Goal: Task Accomplishment & Management: Complete application form

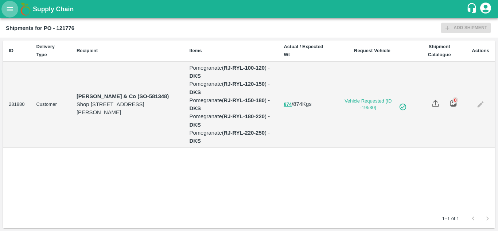
click at [5, 12] on button "open drawer" at bounding box center [9, 9] width 17 height 17
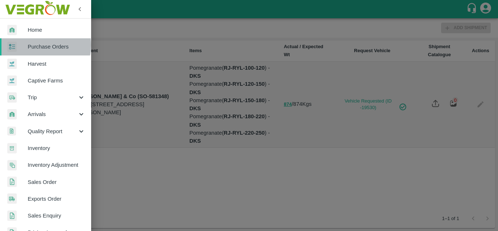
click at [45, 45] on span "Purchase Orders" at bounding box center [57, 47] width 58 height 8
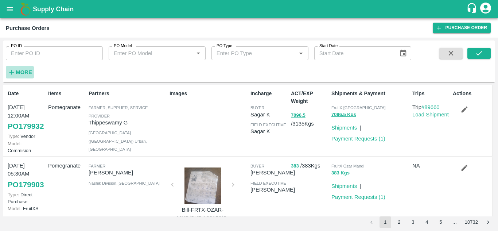
click at [26, 74] on strong "More" at bounding box center [24, 72] width 16 height 6
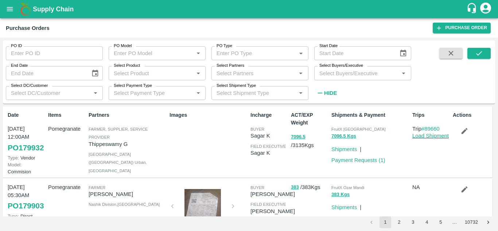
click at [325, 73] on input "Select Buyers/Executive" at bounding box center [356, 72] width 81 height 9
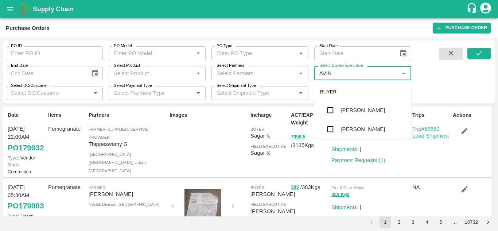
type input "AVINA"
click at [332, 131] on input "checkbox" at bounding box center [330, 129] width 15 height 15
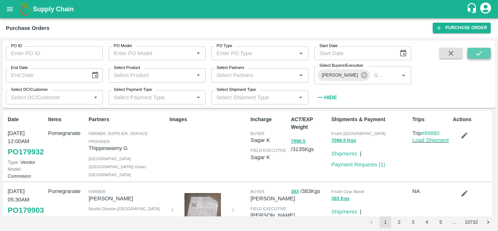
click at [479, 57] on icon "submit" at bounding box center [479, 53] width 8 height 8
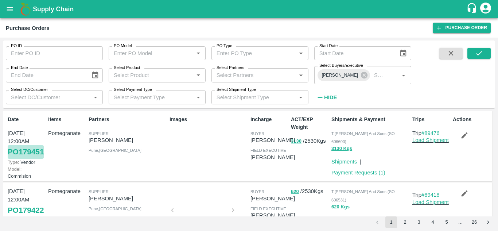
click at [15, 158] on link "PO 179451" at bounding box center [26, 151] width 36 height 13
click at [369, 169] on link "Payment Requests ( 1 )" at bounding box center [358, 172] width 54 height 6
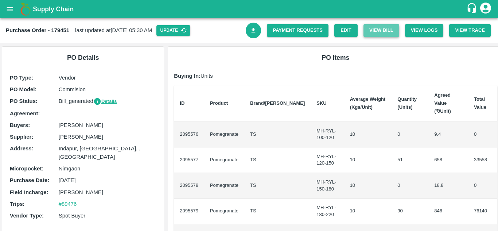
click at [384, 30] on button "View Bill" at bounding box center [381, 30] width 36 height 13
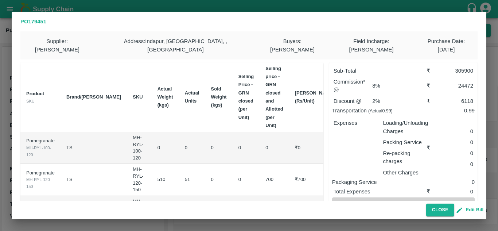
click at [473, 211] on button "Edit Bill" at bounding box center [470, 210] width 26 height 8
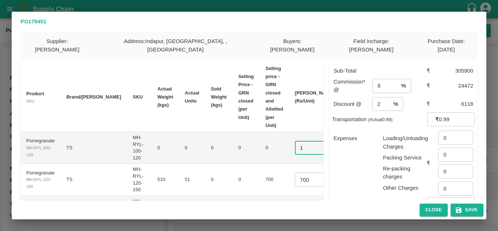
click at [295, 141] on input "1" at bounding box center [309, 148] width 29 height 14
type input "0.1"
click at [259, 155] on td "0" at bounding box center [273, 148] width 29 height 32
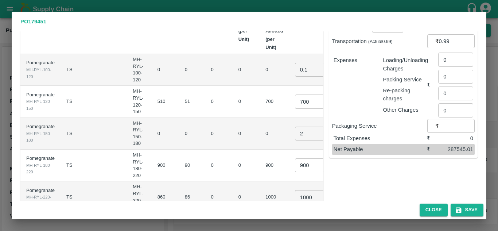
scroll to position [81, 0]
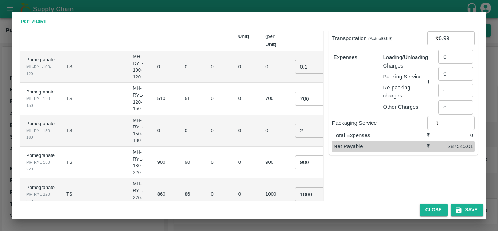
click at [295, 93] on input "700" at bounding box center [309, 98] width 29 height 14
type input "950"
click at [295, 155] on input "900" at bounding box center [309, 162] width 29 height 14
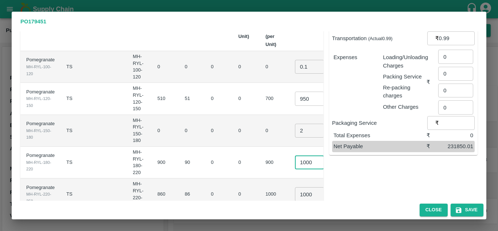
scroll to position [0, 2]
type input "1000"
click at [232, 167] on td "0" at bounding box center [245, 162] width 27 height 32
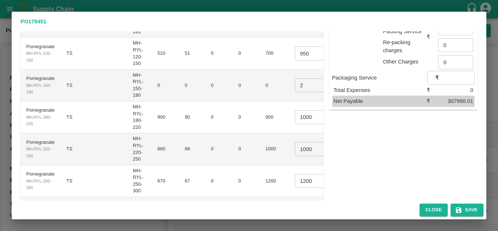
scroll to position [161, 0]
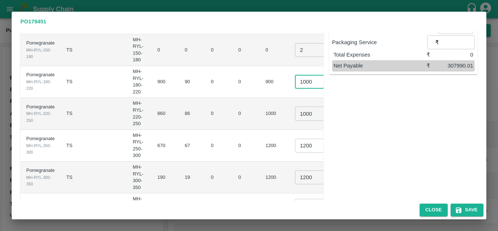
click at [295, 75] on input "1000" at bounding box center [309, 82] width 29 height 14
type input "1100"
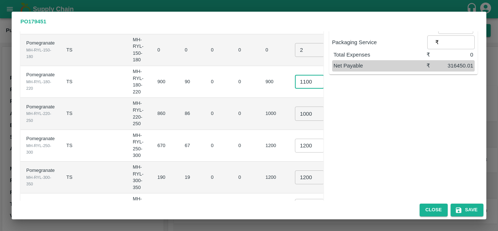
click at [295, 106] on input "1000" at bounding box center [309, 113] width 29 height 14
type input "1200"
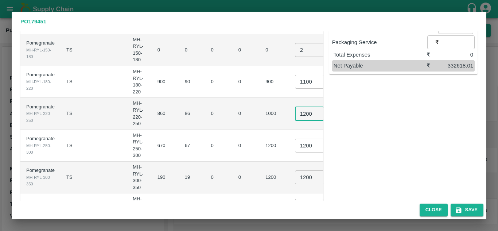
click at [295, 138] on input "1200" at bounding box center [309, 145] width 29 height 14
type input "1400"
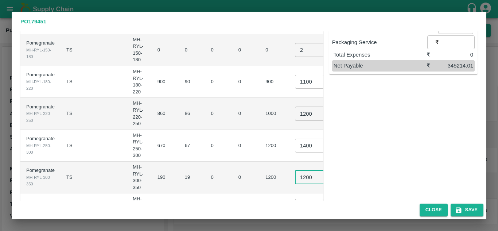
click at [295, 170] on input "1200" at bounding box center [309, 177] width 29 height 14
type input "1600"
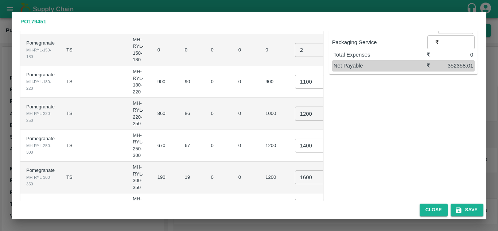
click at [205, 149] on td "0" at bounding box center [218, 146] width 27 height 32
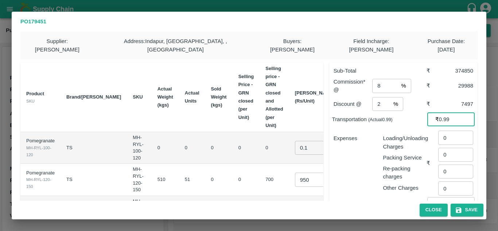
click at [440, 112] on input "0.99" at bounding box center [457, 119] width 36 height 14
type input "29735"
click at [385, 151] on div "Packing Service" at bounding box center [403, 156] width 47 height 11
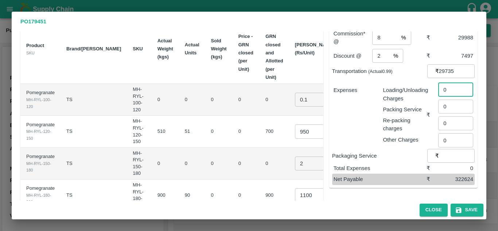
click at [445, 83] on input "0" at bounding box center [455, 89] width 35 height 14
type input "939"
click at [380, 113] on div "Re-packing charges" at bounding box center [403, 122] width 47 height 19
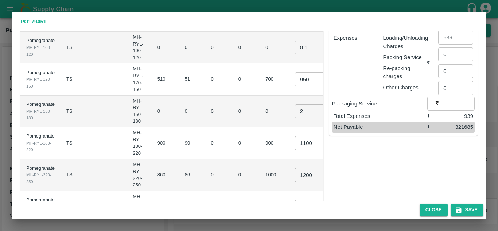
scroll to position [101, 0]
click at [295, 136] on input "1100" at bounding box center [309, 143] width 29 height 14
type input "1050"
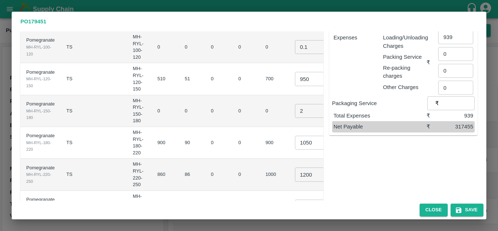
scroll to position [0, 0]
click at [232, 137] on td "0" at bounding box center [245, 143] width 27 height 32
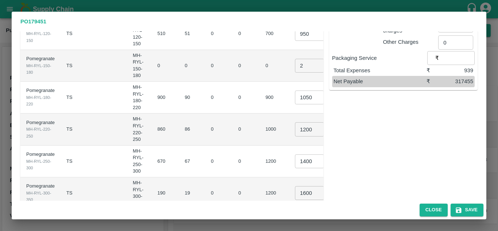
scroll to position [147, 0]
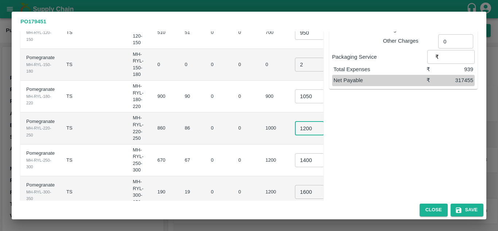
click at [295, 121] on input "1200" at bounding box center [309, 128] width 29 height 14
type input "1250"
click at [205, 129] on td "0" at bounding box center [218, 128] width 27 height 32
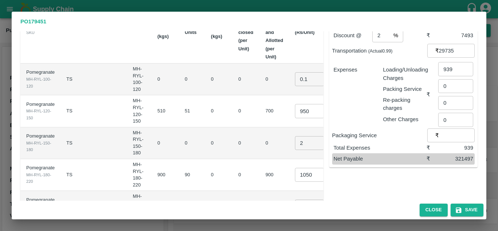
scroll to position [69, 0]
click at [471, 206] on button "Save" at bounding box center [466, 209] width 33 height 13
click at [465, 210] on button "Save" at bounding box center [466, 209] width 33 height 13
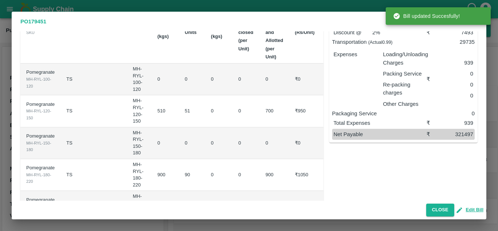
scroll to position [0, 0]
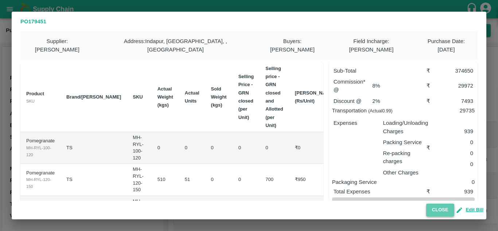
click at [437, 210] on button "Close" at bounding box center [440, 209] width 28 height 13
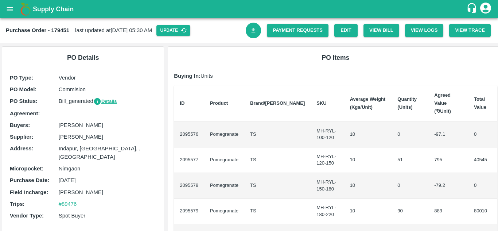
click at [255, 35] on link "Download Bill" at bounding box center [254, 31] width 16 height 16
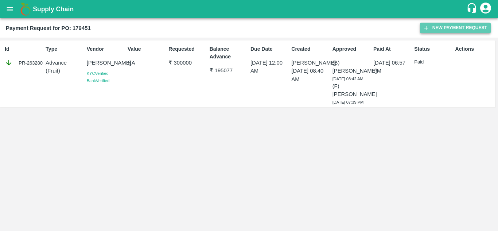
click at [432, 26] on button "New Payment Request" at bounding box center [455, 28] width 71 height 11
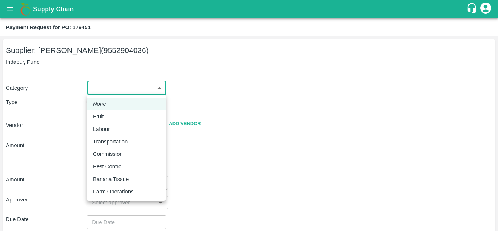
click at [109, 91] on body "Supply Chain Payment Request for PO: 179451 Supplier: [PERSON_NAME] (9552904036…" at bounding box center [249, 115] width 498 height 231
click at [99, 118] on p "Fruit" at bounding box center [98, 116] width 11 height 8
type input "1"
type input "[PERSON_NAME] - 9552904036(Supplier)"
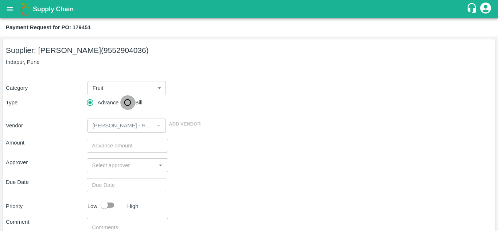
click at [133, 103] on input "Bill" at bounding box center [127, 102] width 15 height 15
radio input "true"
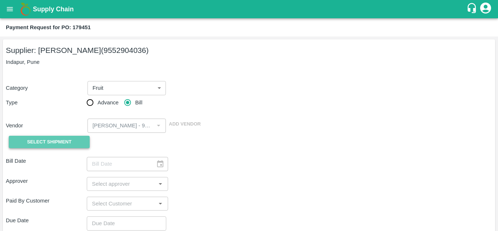
click at [56, 142] on span "Select Shipment" at bounding box center [49, 142] width 44 height 8
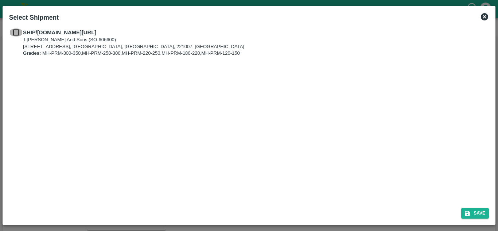
click at [16, 32] on input "checkbox" at bounding box center [16, 32] width 14 height 8
checkbox input "true"
click at [474, 210] on button "Save" at bounding box center [475, 213] width 28 height 11
type input "05/10/2025"
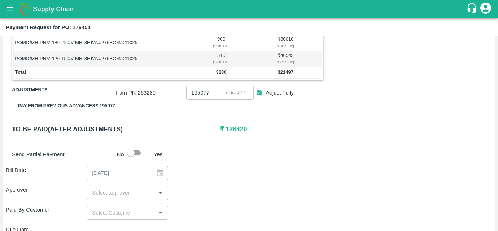
scroll to position [190, 0]
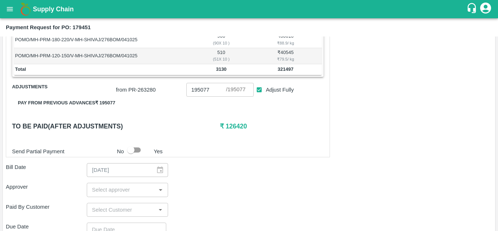
click at [98, 189] on input "input" at bounding box center [121, 189] width 65 height 9
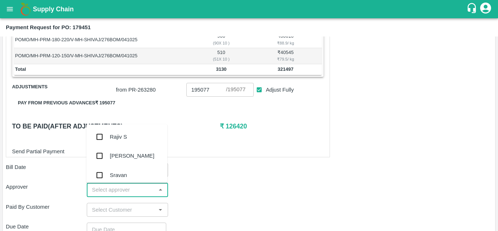
type input "A"
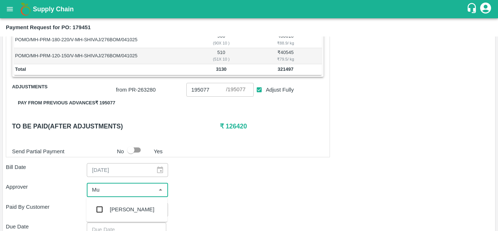
type input "Muk"
click at [98, 206] on input "checkbox" at bounding box center [99, 209] width 15 height 15
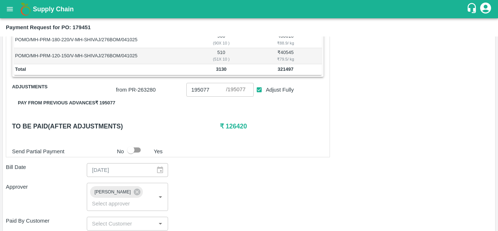
click at [197, 206] on div "Approver Mukul Chaudhari ​" at bounding box center [249, 197] width 486 height 28
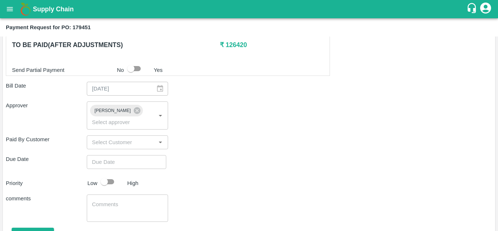
scroll to position [272, 0]
type input "DD/MM/YYYY hh:mm aa"
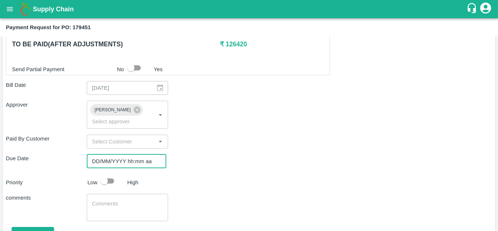
click at [98, 163] on input "DD/MM/YYYY hh:mm aa" at bounding box center [124, 161] width 74 height 14
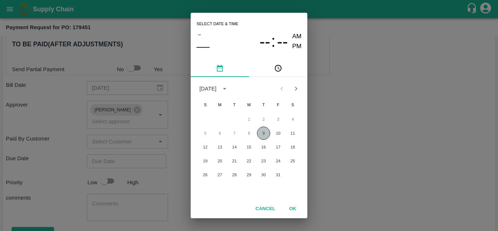
click at [262, 133] on button "9" at bounding box center [263, 132] width 13 height 13
type input "[DATE] 12:00 AM"
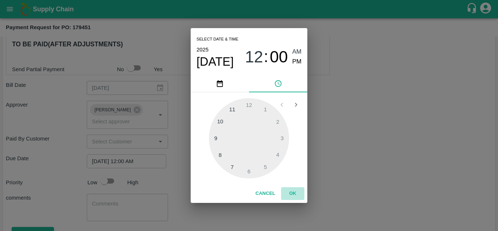
click at [293, 194] on button "OK" at bounding box center [292, 193] width 23 height 13
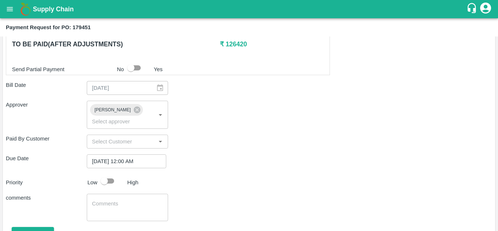
click at [224, 185] on div "Priority Low High" at bounding box center [247, 181] width 489 height 14
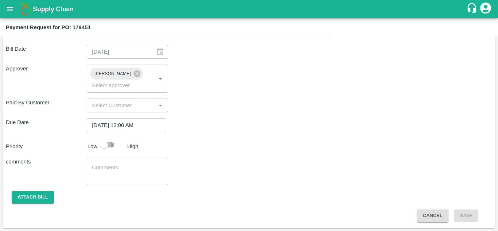
click at [109, 140] on input "checkbox" at bounding box center [104, 145] width 42 height 14
checkbox input "true"
click at [37, 195] on button "Attach bill" at bounding box center [33, 197] width 42 height 13
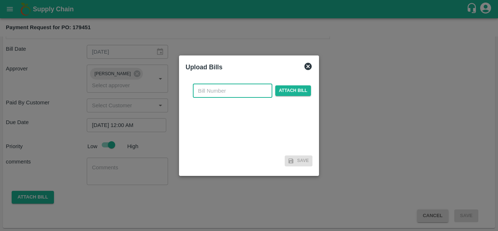
click at [219, 94] on input "text" at bounding box center [232, 91] width 79 height 14
type input "179451"
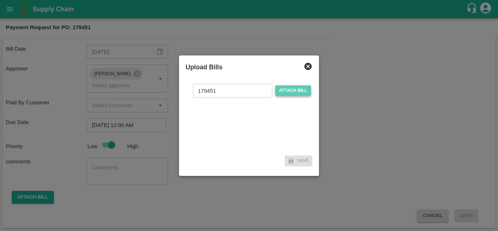
click at [297, 90] on span "Attach bill" at bounding box center [293, 90] width 36 height 11
click at [0, 0] on input "Attach bill" at bounding box center [0, 0] width 0 height 0
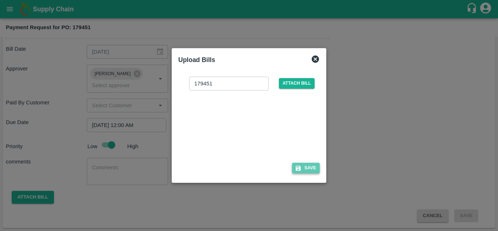
click at [303, 171] on button "Save" at bounding box center [306, 168] width 28 height 11
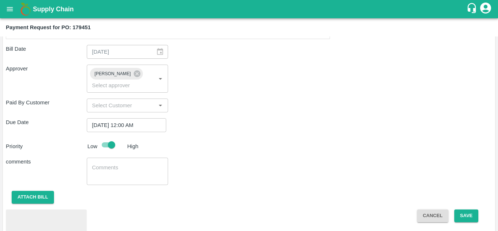
click at [303, 171] on div "comments x ​" at bounding box center [249, 170] width 486 height 27
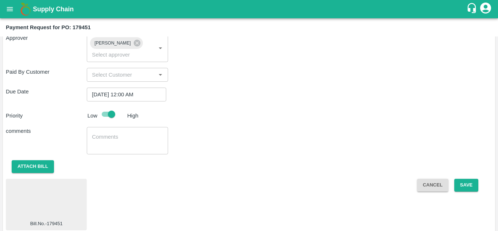
scroll to position [347, 0]
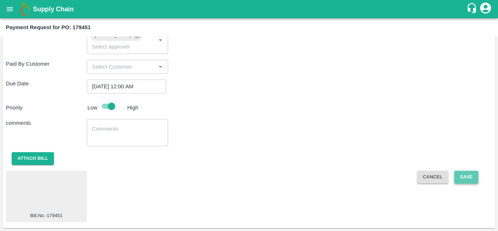
click at [472, 175] on button "Save" at bounding box center [466, 177] width 24 height 13
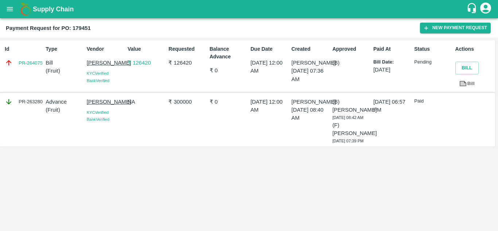
click at [7, 11] on icon "open drawer" at bounding box center [10, 9] width 8 height 8
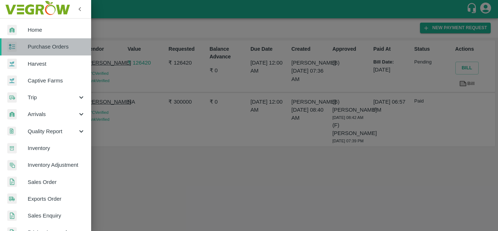
click at [58, 43] on span "Purchase Orders" at bounding box center [57, 47] width 58 height 8
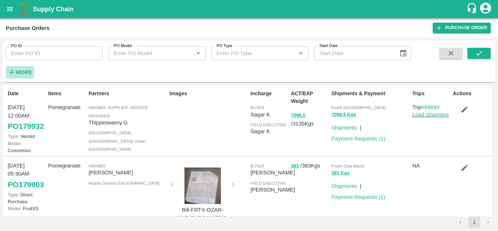
click at [26, 71] on strong "More" at bounding box center [24, 72] width 16 height 6
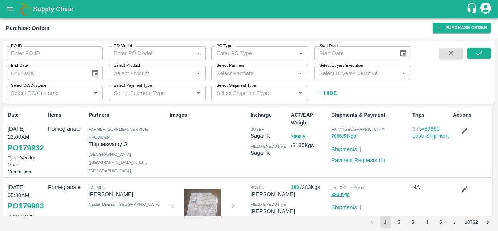
click at [327, 71] on input "Select Buyers/Executive" at bounding box center [356, 72] width 81 height 9
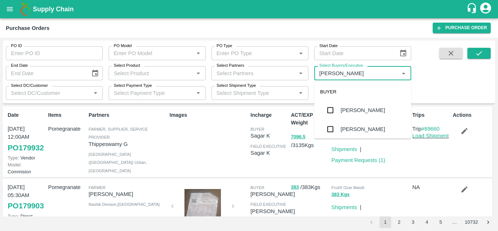
type input "AVINASH"
click at [328, 126] on input "checkbox" at bounding box center [330, 129] width 15 height 15
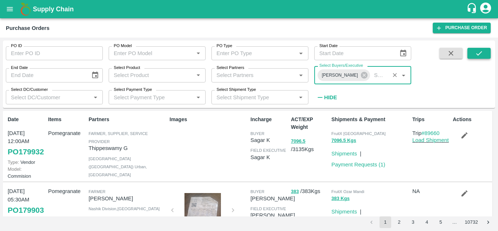
click at [484, 52] on button "submit" at bounding box center [478, 53] width 23 height 11
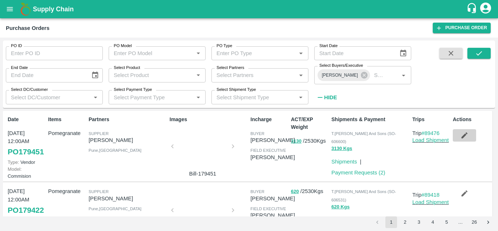
click at [461, 133] on icon "button" at bounding box center [464, 135] width 8 height 8
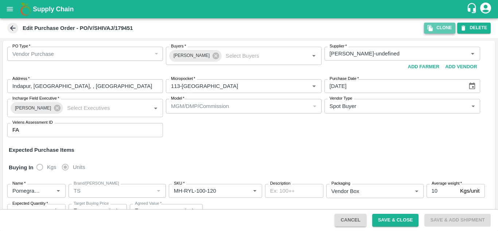
click at [430, 28] on icon "button" at bounding box center [429, 28] width 5 height 6
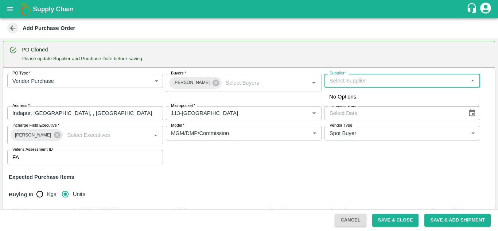
click at [369, 79] on input "Supplier   *" at bounding box center [396, 80] width 139 height 9
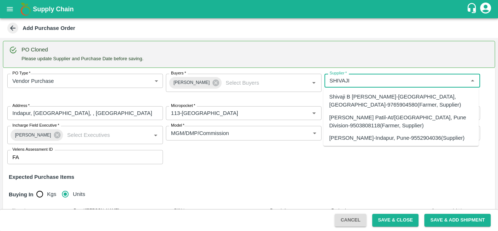
click at [366, 137] on div "SHIVAJI RAJARAM AVACHAR-Indapur, Pune-9552904036(Supplier)" at bounding box center [396, 138] width 135 height 8
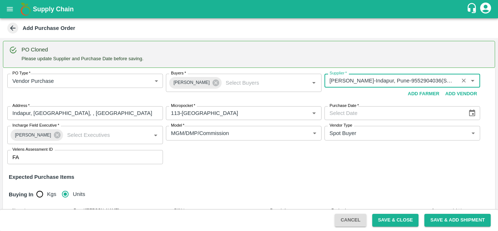
type input "SHIVAJI RAJARAM AVACHAR-Indapur, Pune-9552904036(Supplier)"
click at [472, 113] on icon "Choose date" at bounding box center [472, 112] width 6 height 7
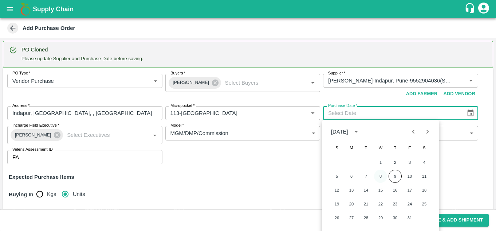
click at [380, 178] on button "8" at bounding box center [380, 175] width 13 height 13
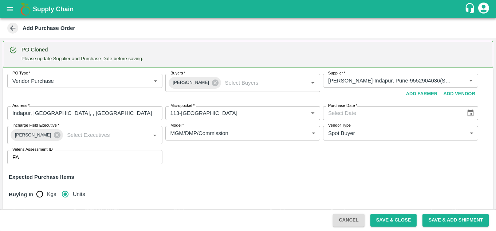
type input "08/10/2025"
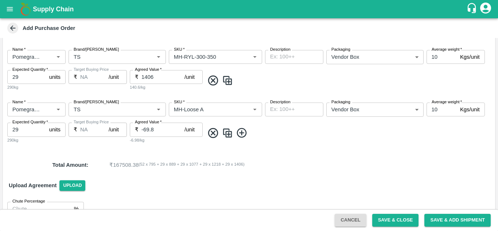
scroll to position [476, 0]
click at [210, 134] on icon at bounding box center [213, 132] width 12 height 12
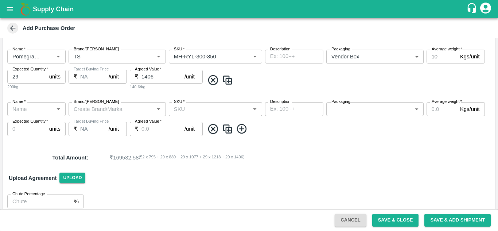
click at [211, 126] on icon at bounding box center [213, 129] width 12 height 12
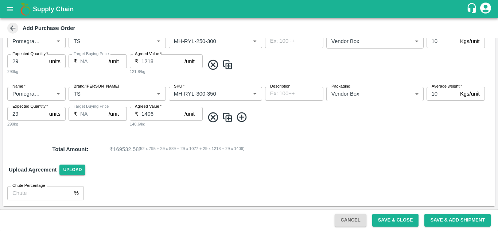
scroll to position [439, 0]
click at [211, 117] on icon at bounding box center [213, 117] width 12 height 12
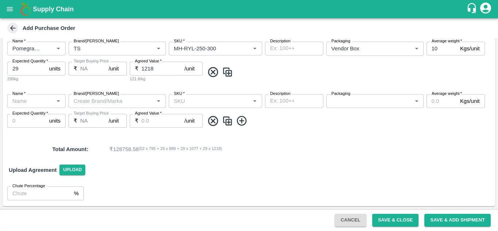
scroll to position [432, 0]
click at [211, 120] on icon at bounding box center [213, 121] width 12 height 12
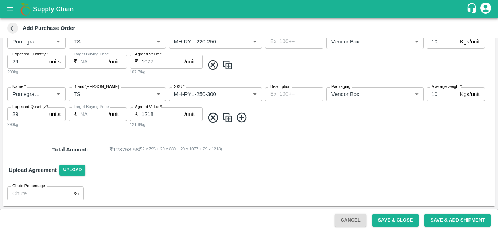
scroll to position [386, 0]
click at [386, 222] on button "Save & Close" at bounding box center [395, 220] width 47 height 13
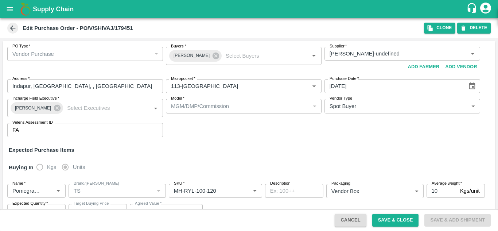
click at [12, 31] on icon at bounding box center [13, 28] width 8 height 8
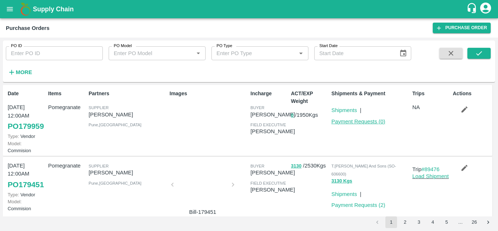
click at [345, 122] on link "Payment Requests ( 0 )" at bounding box center [358, 121] width 54 height 6
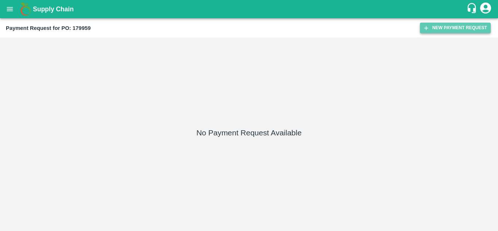
click at [435, 27] on button "New Payment Request" at bounding box center [455, 28] width 71 height 11
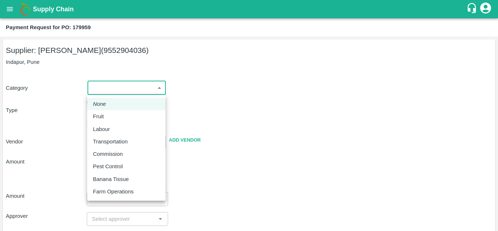
click at [114, 85] on body "Supply Chain Payment Request for PO: 179959 Supplier: [PERSON_NAME] (9552904036…" at bounding box center [249, 115] width 498 height 231
click at [98, 115] on p "Fruit" at bounding box center [98, 116] width 11 height 8
type input "1"
type input "[PERSON_NAME] - 9552904036(Supplier)"
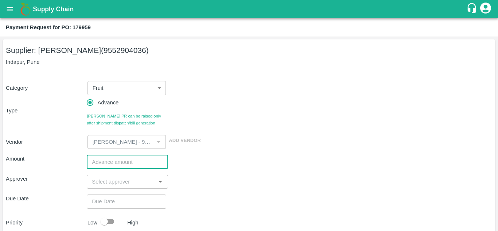
click at [98, 159] on input "number" at bounding box center [127, 162] width 81 height 14
type input "200000"
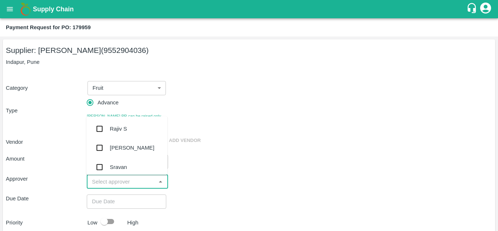
click at [108, 184] on input "input" at bounding box center [121, 181] width 65 height 9
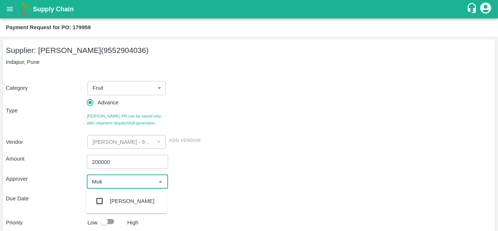
type input "Muku"
click at [100, 204] on input "checkbox" at bounding box center [99, 201] width 15 height 15
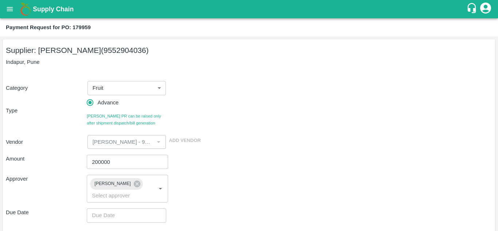
click at [63, 189] on div "Approver" at bounding box center [46, 189] width 81 height 28
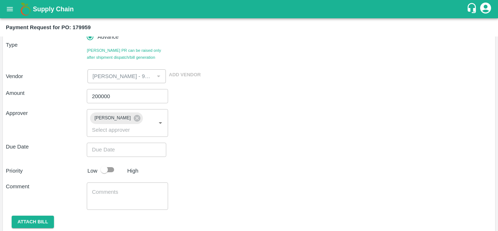
scroll to position [67, 0]
click at [101, 96] on input "200000" at bounding box center [127, 95] width 81 height 14
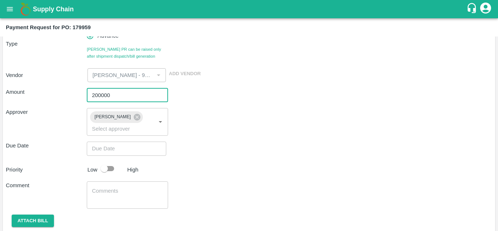
type input "DD/MM/YYYY hh:mm aa"
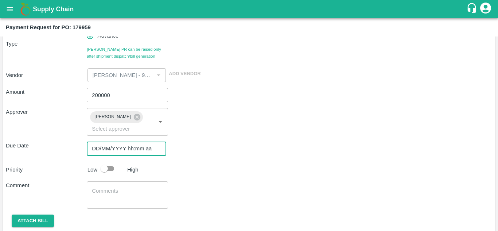
click at [102, 146] on input "DD/MM/YYYY hh:mm aa" at bounding box center [124, 148] width 74 height 14
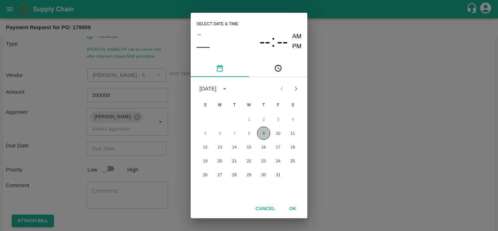
click at [262, 133] on button "9" at bounding box center [263, 132] width 13 height 13
type input "[DATE] 12:00 AM"
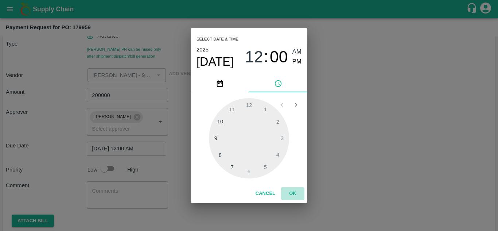
click at [292, 191] on button "OK" at bounding box center [292, 193] width 23 height 13
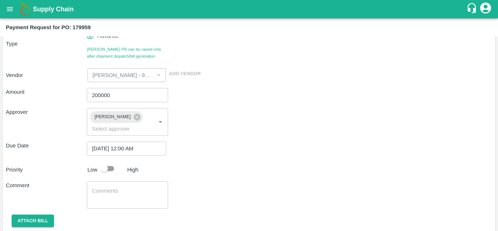
click at [202, 188] on div "Comment x ​" at bounding box center [249, 194] width 486 height 27
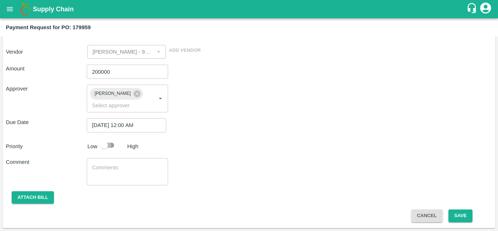
click at [112, 145] on input "checkbox" at bounding box center [104, 145] width 42 height 14
checkbox input "true"
click at [463, 219] on button "Save" at bounding box center [460, 215] width 24 height 13
